Goal: Information Seeking & Learning: Learn about a topic

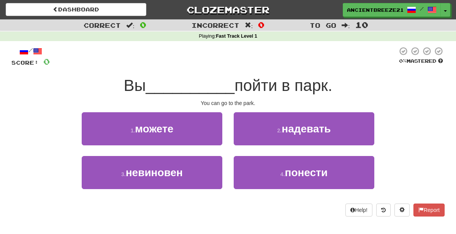
scroll to position [18, 0]
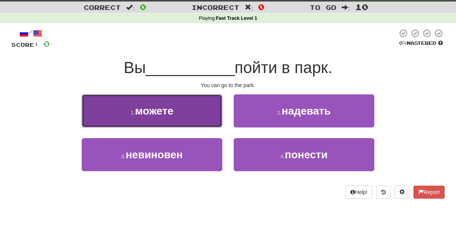
click at [89, 101] on button "1 . можете" at bounding box center [152, 110] width 141 height 33
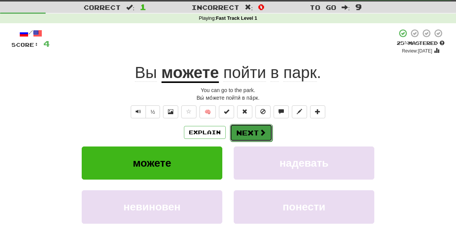
click at [268, 133] on button "Next" at bounding box center [251, 132] width 43 height 17
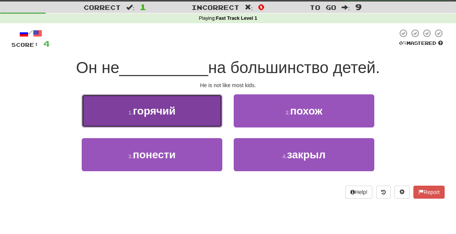
click at [178, 115] on button "1 . горячий" at bounding box center [152, 110] width 141 height 33
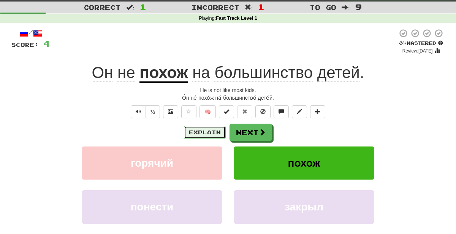
click at [201, 132] on button "Explain" at bounding box center [205, 132] width 42 height 13
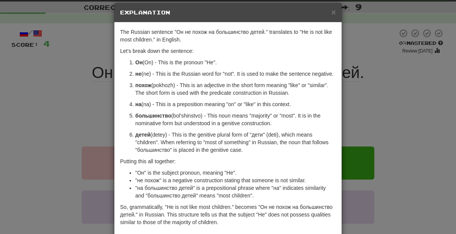
scroll to position [0, 0]
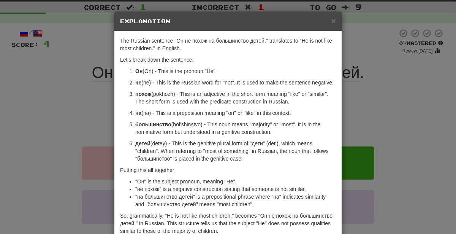
click at [25, 59] on div "× Explanation The Russian sentence "Он не похож на большинство детей." translat…" at bounding box center [228, 117] width 456 height 234
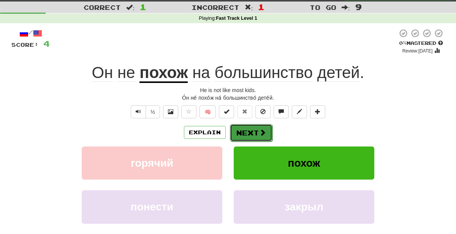
click at [248, 137] on button "Next" at bounding box center [251, 132] width 43 height 17
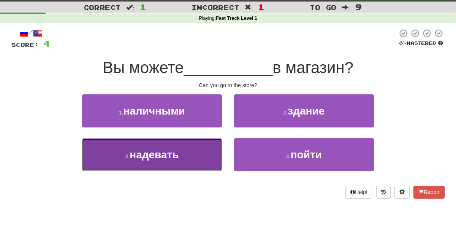
click at [148, 158] on span "надевать" at bounding box center [154, 155] width 49 height 12
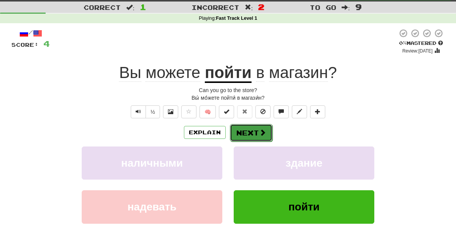
click at [259, 134] on span at bounding box center [262, 132] width 7 height 7
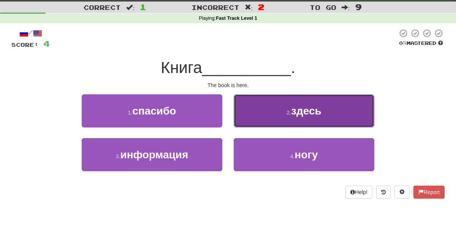
click at [319, 105] on span "здесь" at bounding box center [306, 111] width 30 height 12
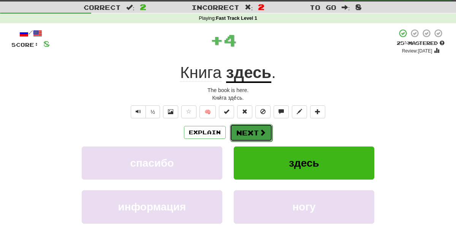
click at [244, 134] on button "Next" at bounding box center [251, 132] width 43 height 17
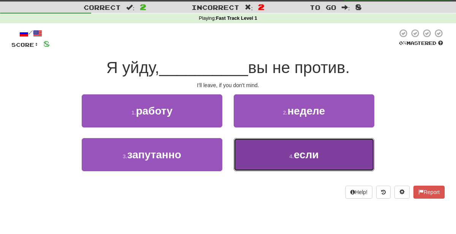
click at [259, 156] on button "4 . если" at bounding box center [304, 154] width 141 height 33
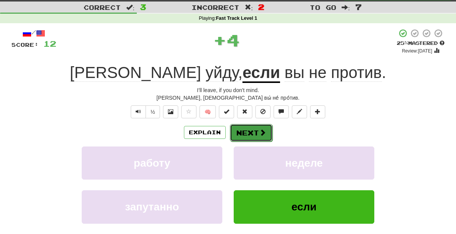
click at [252, 128] on button "Next" at bounding box center [251, 132] width 43 height 17
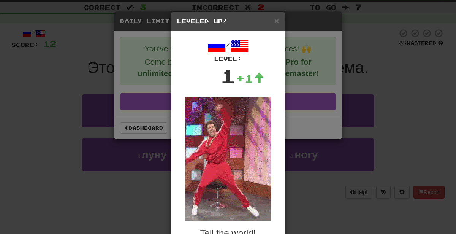
click at [270, 19] on h5 "Leveled Up!" at bounding box center [228, 21] width 102 height 8
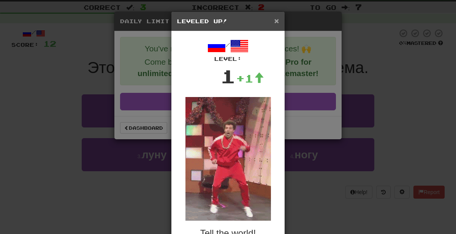
click at [277, 16] on span "×" at bounding box center [277, 20] width 5 height 9
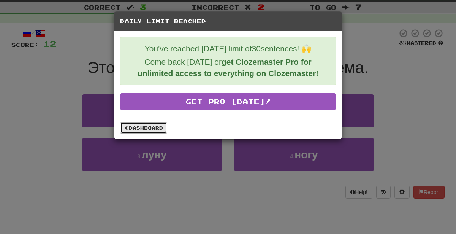
click at [152, 125] on link "Dashboard" at bounding box center [143, 127] width 47 height 11
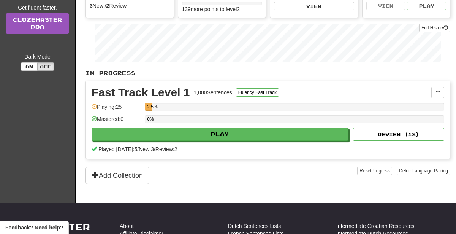
scroll to position [109, 0]
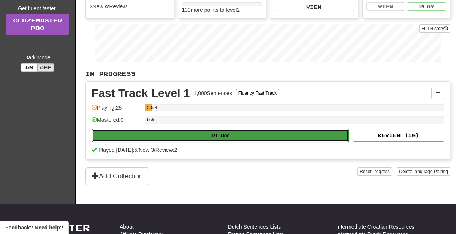
click at [312, 138] on button "Play" at bounding box center [220, 135] width 257 height 13
select select "**"
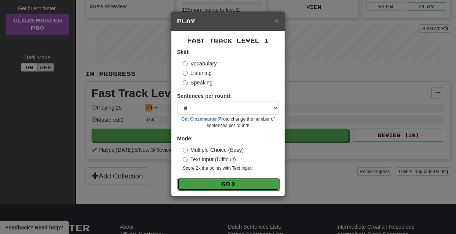
click at [240, 186] on button "Go" at bounding box center [229, 184] width 102 height 13
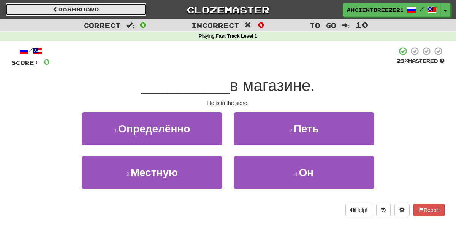
click at [42, 4] on link "Dashboard" at bounding box center [76, 9] width 141 height 13
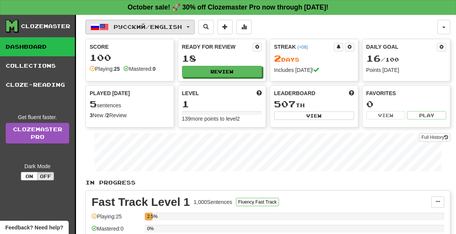
click at [116, 27] on span "Русский / English" at bounding box center [148, 27] width 68 height 6
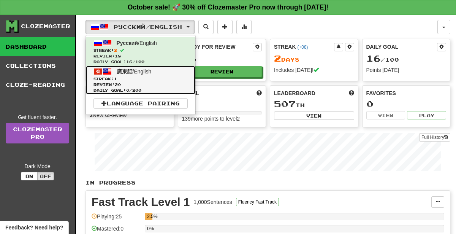
click at [111, 83] on span "Review: 20" at bounding box center [141, 85] width 94 height 6
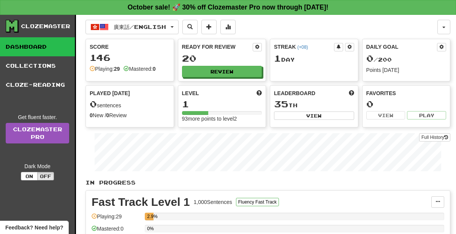
click at [432, 62] on div "0 / 200" at bounding box center [407, 59] width 80 height 10
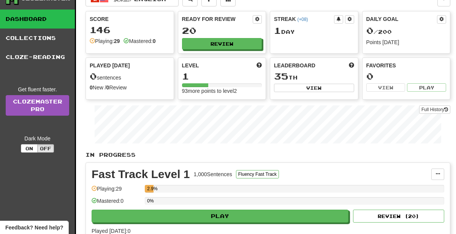
scroll to position [29, 0]
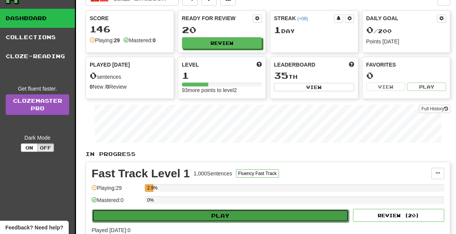
click at [272, 212] on button "Play" at bounding box center [220, 215] width 257 height 13
select select "**"
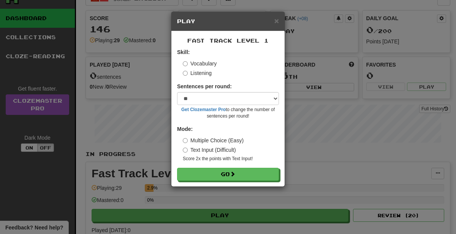
click at [200, 75] on label "Listening" at bounding box center [197, 73] width 29 height 8
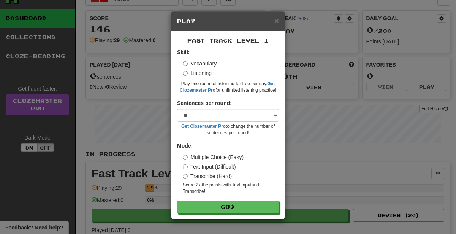
click at [213, 61] on label "Vocabulary" at bounding box center [200, 64] width 34 height 8
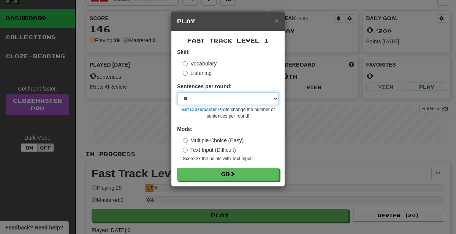
click at [264, 101] on select "* ** ** ** ** ** *** ********" at bounding box center [228, 98] width 102 height 13
click at [257, 70] on div "Listening" at bounding box center [231, 73] width 96 height 8
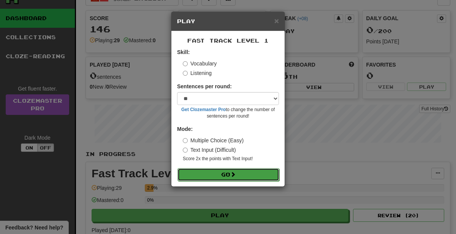
click at [253, 174] on button "Go" at bounding box center [229, 174] width 102 height 13
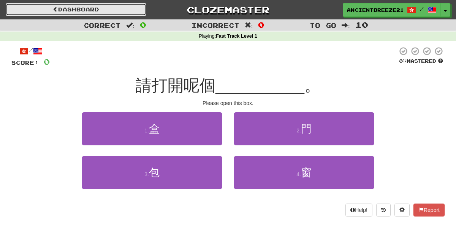
click at [40, 14] on link "Dashboard" at bounding box center [76, 9] width 141 height 13
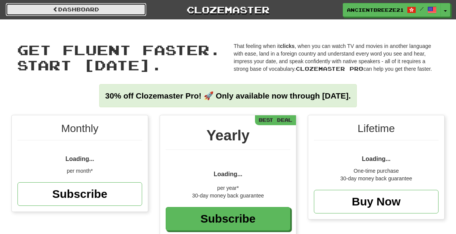
click at [45, 10] on link "Dashboard" at bounding box center [76, 9] width 141 height 13
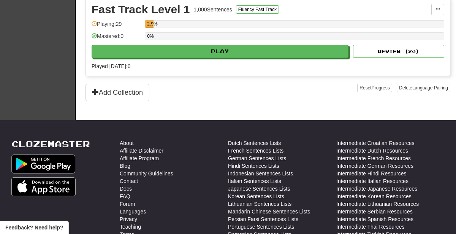
scroll to position [191, 0]
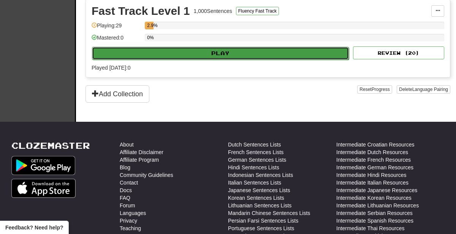
click at [277, 47] on button "Play" at bounding box center [220, 53] width 257 height 13
select select "**"
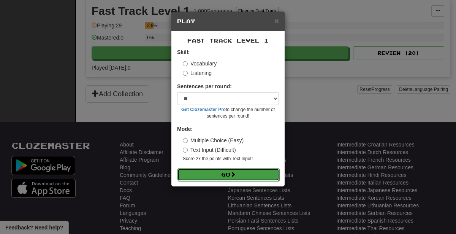
click at [248, 179] on button "Go" at bounding box center [229, 174] width 102 height 13
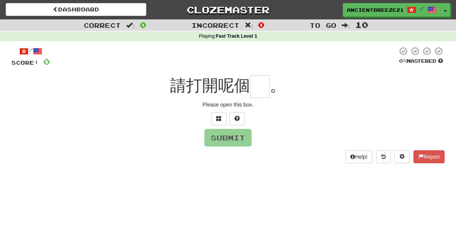
click at [263, 85] on input "text" at bounding box center [260, 86] width 20 height 22
click at [252, 85] on input "text" at bounding box center [260, 86] width 20 height 22
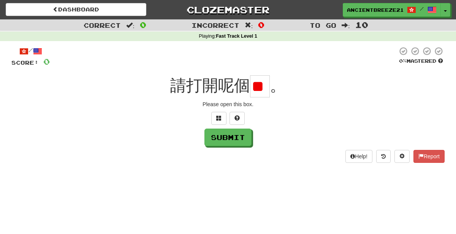
scroll to position [0, 5]
type input "*"
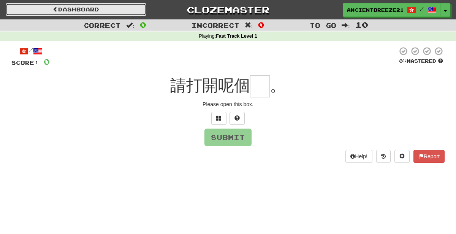
click at [24, 6] on link "Dashboard" at bounding box center [76, 9] width 141 height 13
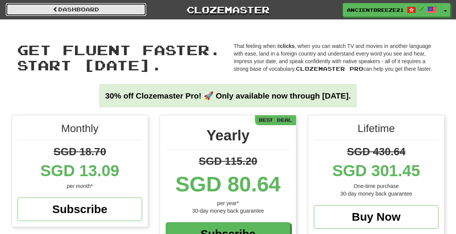
click at [27, 7] on link "Dashboard" at bounding box center [76, 9] width 141 height 13
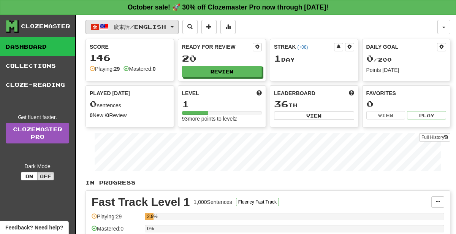
click at [124, 25] on span "廣東話 / English" at bounding box center [140, 27] width 52 height 6
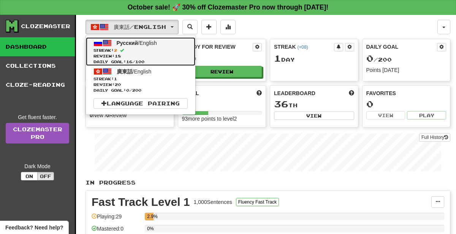
click at [105, 48] on span "Streak: 2" at bounding box center [141, 51] width 94 height 6
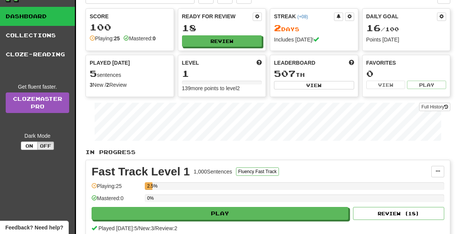
scroll to position [82, 0]
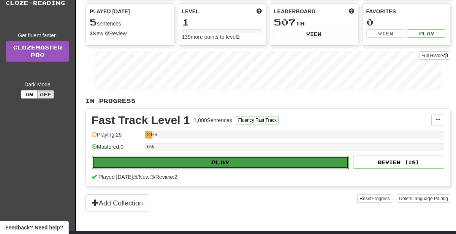
click at [314, 159] on button "Play" at bounding box center [220, 162] width 257 height 13
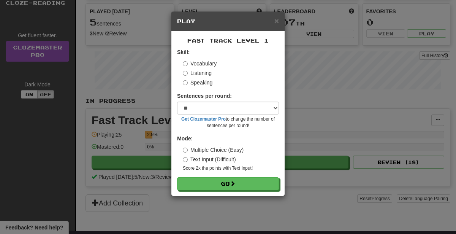
click at [268, 16] on div "× Play" at bounding box center [227, 21] width 113 height 19
click at [275, 17] on span "×" at bounding box center [277, 20] width 5 height 9
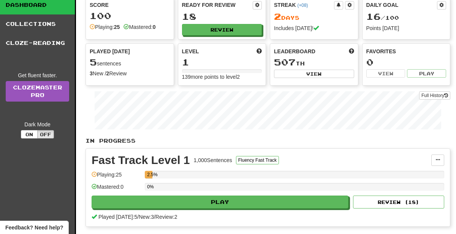
scroll to position [0, 0]
